Goal: Information Seeking & Learning: Learn about a topic

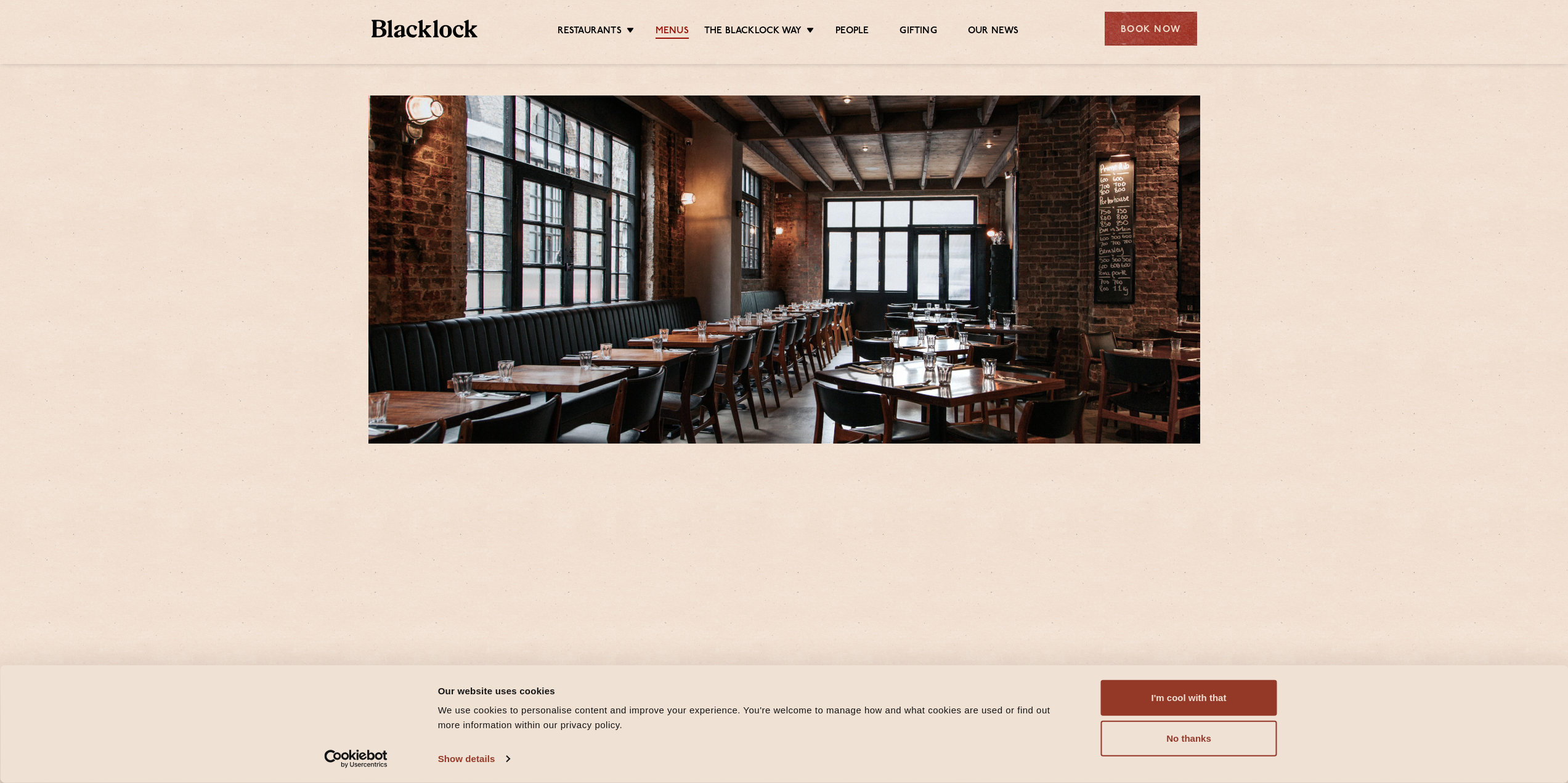
click at [667, 32] on link "Menus" at bounding box center [671, 32] width 33 height 13
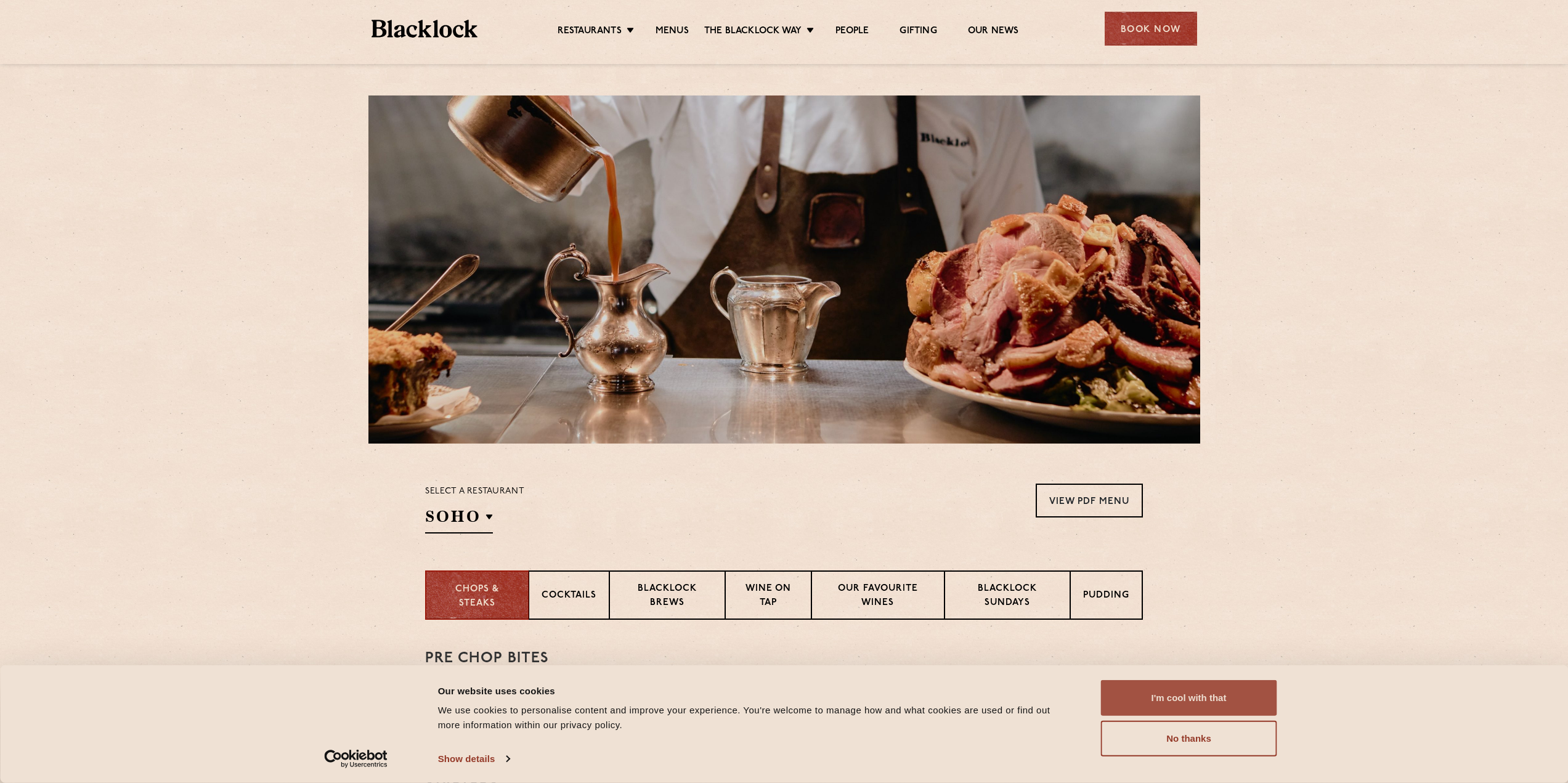
click at [1141, 686] on button "I'm cool with that" at bounding box center [1189, 698] width 176 height 36
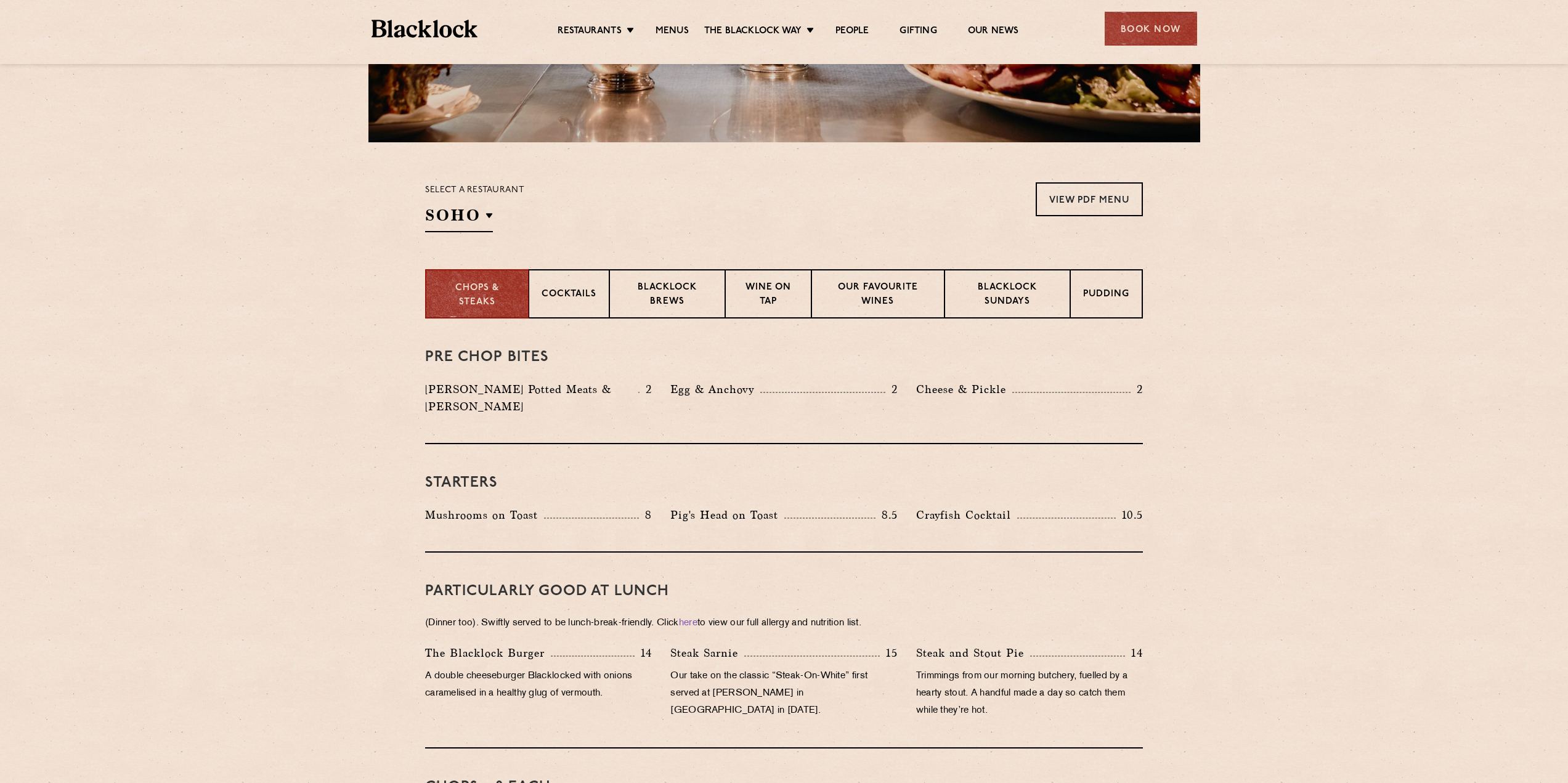
scroll to position [308, 0]
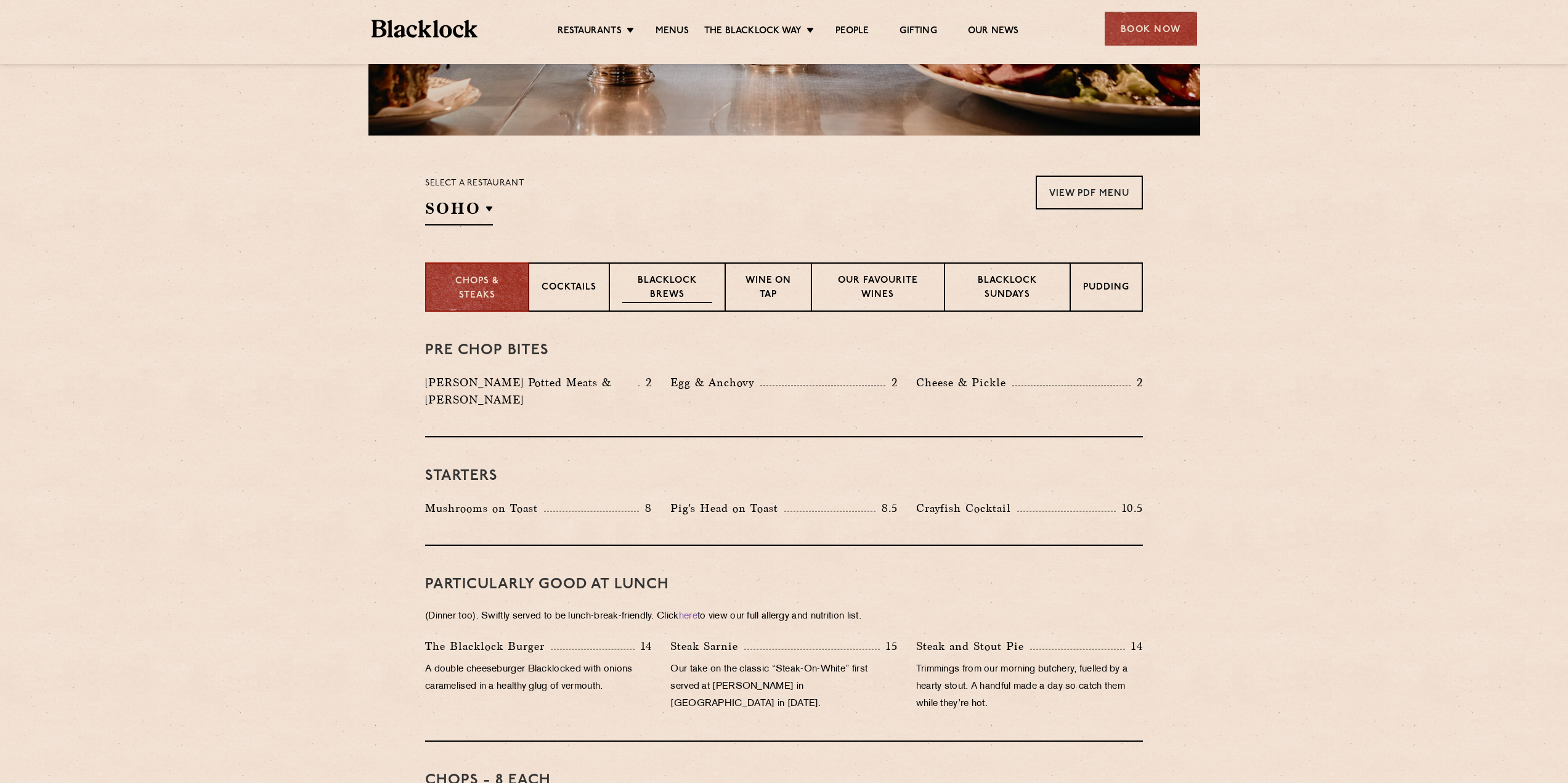
click at [667, 300] on p "Blacklock Brews" at bounding box center [667, 288] width 90 height 29
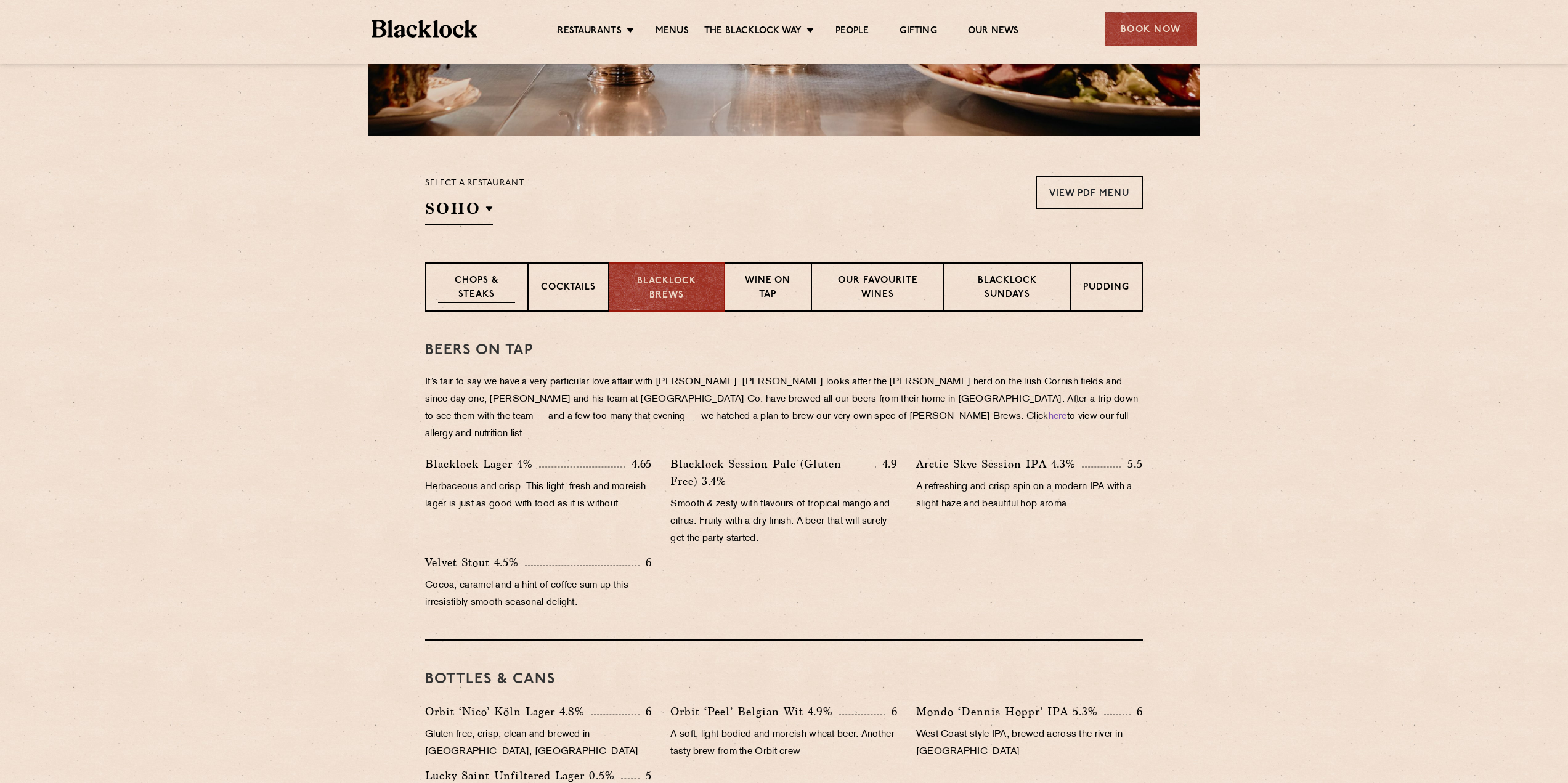
click at [492, 286] on p "Chops & Steaks" at bounding box center [476, 288] width 77 height 29
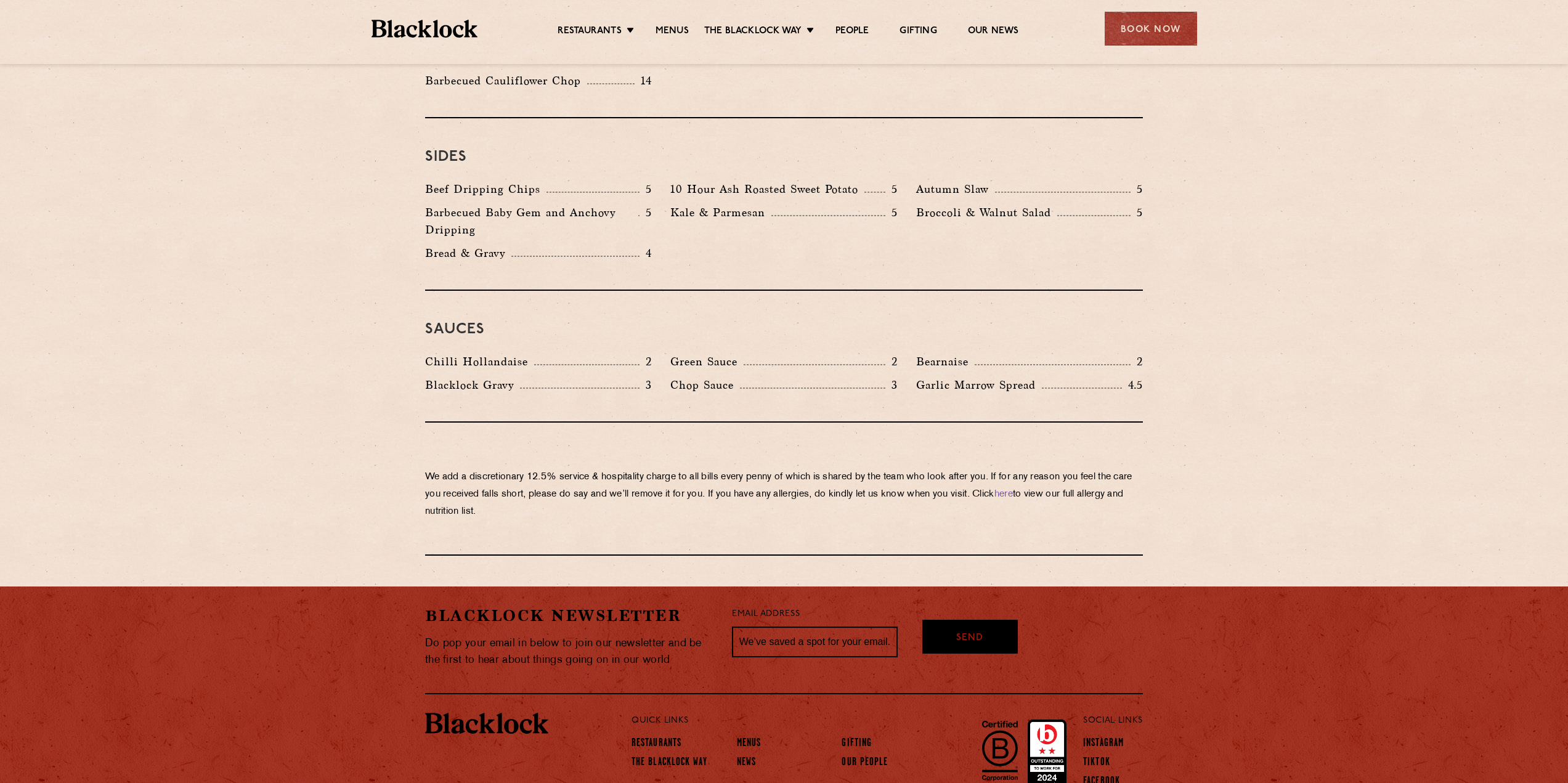
scroll to position [1874, 0]
